Goal: Information Seeking & Learning: Learn about a topic

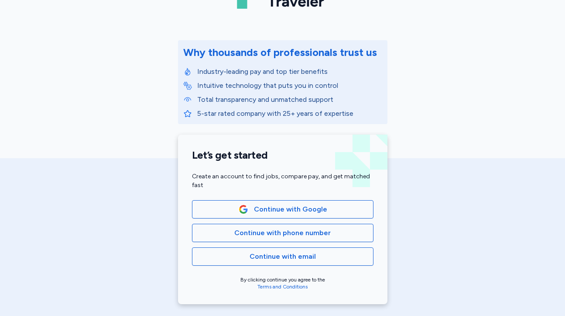
scroll to position [96, 0]
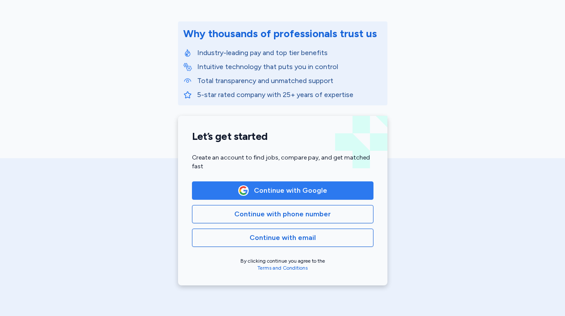
click at [265, 190] on span "Continue with Google" at bounding box center [290, 190] width 73 height 10
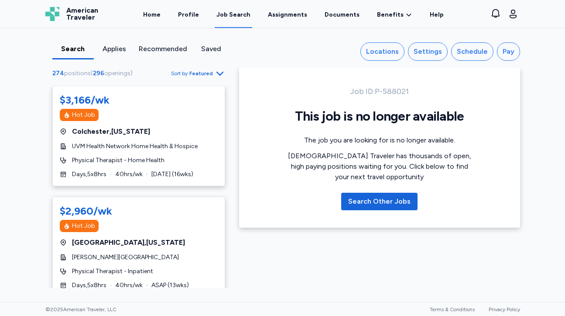
click at [195, 73] on span "Featured" at bounding box center [201, 73] width 24 height 7
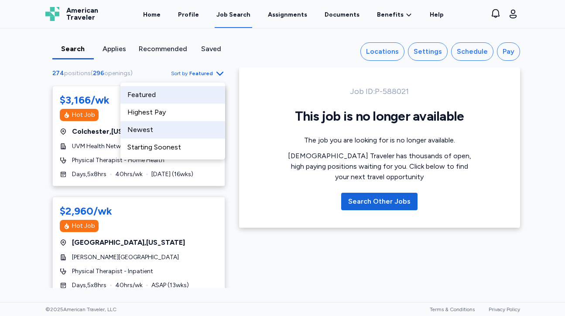
click at [148, 130] on div "Newest" at bounding box center [172, 129] width 105 height 17
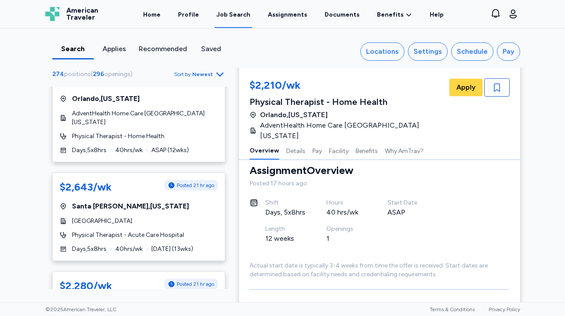
scroll to position [130, 0]
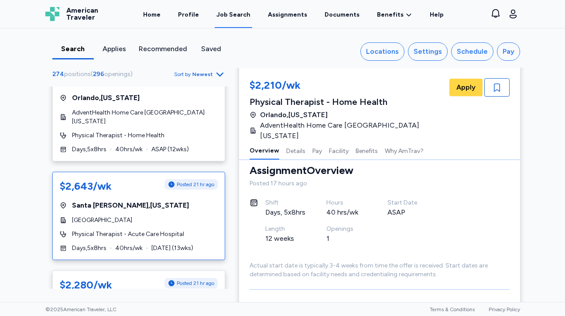
click at [148, 210] on div "$2,643/wk Posted 21 hr ago [GEOGRAPHIC_DATA] , [US_STATE] [GEOGRAPHIC_DATA] Phy…" at bounding box center [138, 216] width 173 height 88
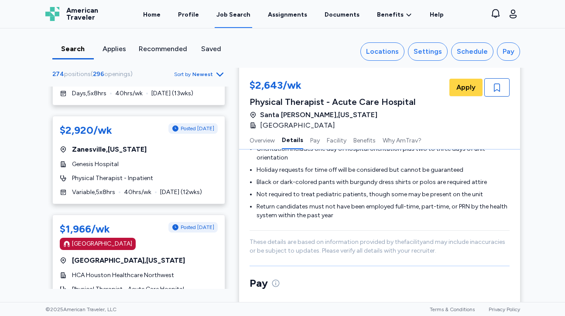
scroll to position [980, 0]
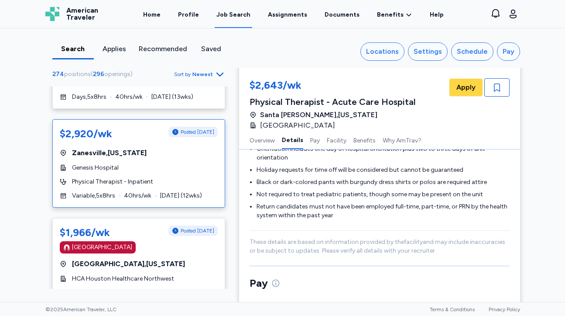
click at [199, 163] on div "Genesis Hospital" at bounding box center [139, 167] width 158 height 9
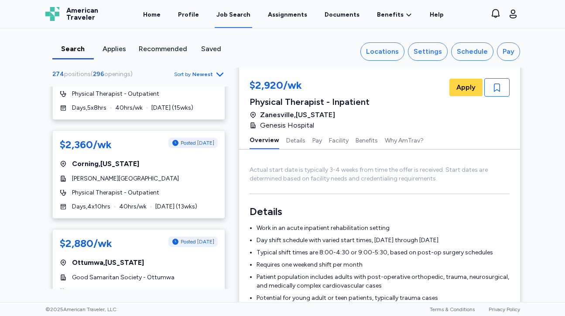
scroll to position [407, 0]
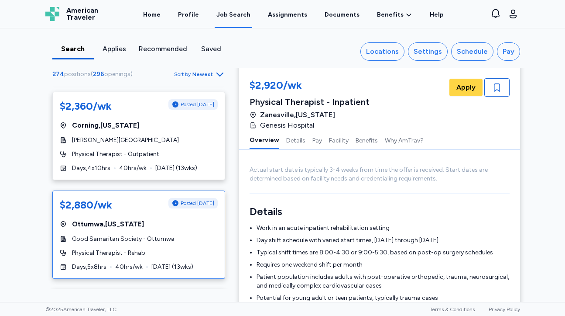
click at [183, 248] on div "Physical Therapist - Rehab" at bounding box center [139, 252] width 158 height 9
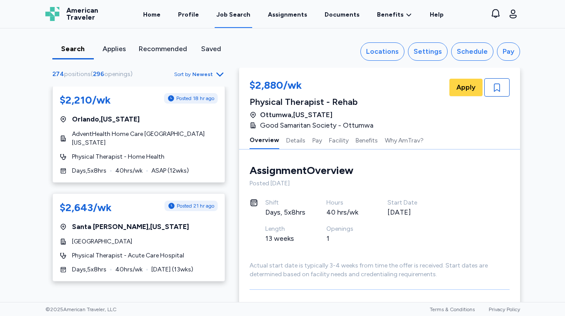
scroll to position [110, 0]
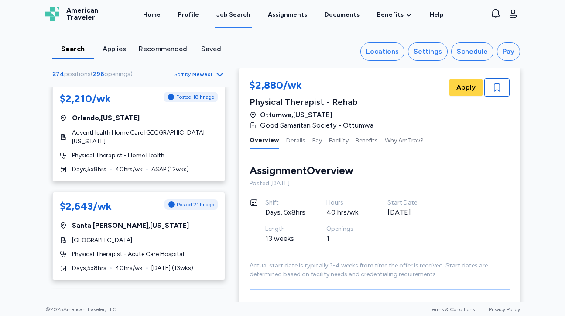
click at [182, 75] on span "Sort by" at bounding box center [182, 74] width 17 height 7
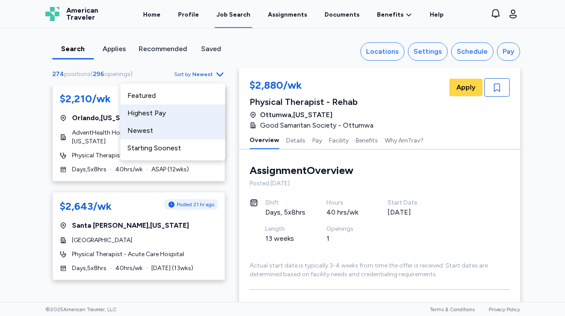
click at [152, 115] on div "Highest Pay" at bounding box center [172, 112] width 105 height 17
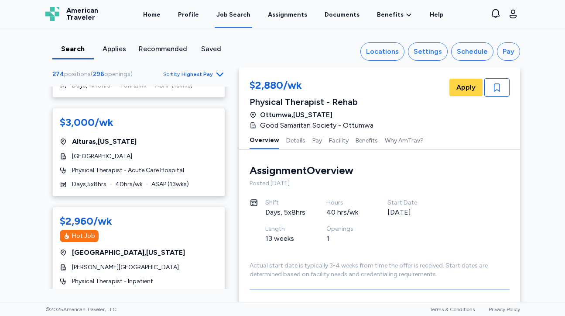
scroll to position [1007, 0]
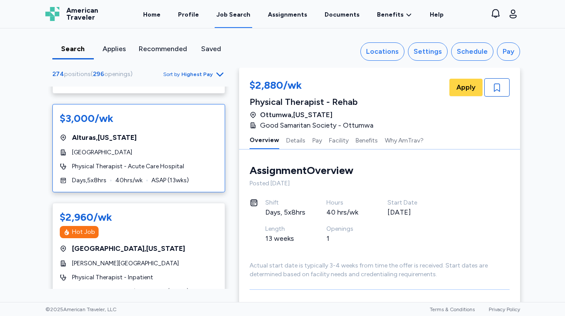
click at [165, 148] on div "[GEOGRAPHIC_DATA]" at bounding box center [139, 152] width 158 height 9
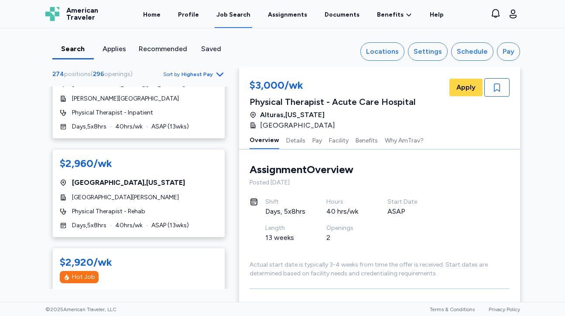
scroll to position [1173, 0]
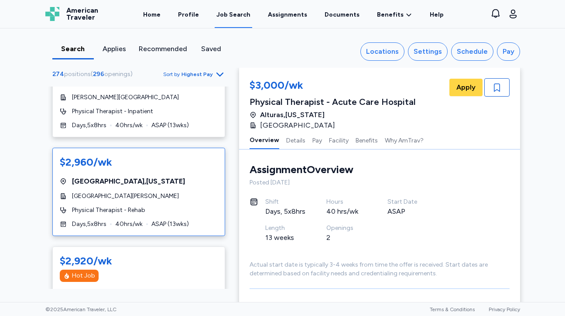
click at [165, 155] on div "$2,960/wk" at bounding box center [139, 162] width 158 height 14
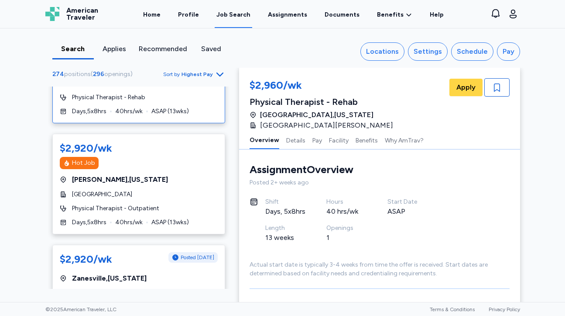
scroll to position [1294, 0]
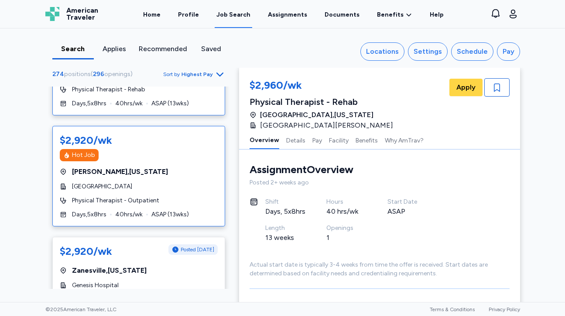
click at [165, 149] on div "Hot Job" at bounding box center [139, 155] width 158 height 12
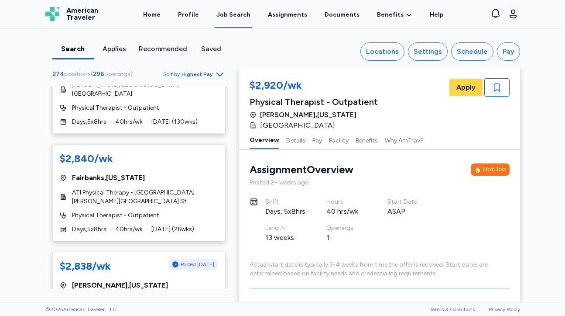
scroll to position [2464, 0]
